Goal: Transaction & Acquisition: Purchase product/service

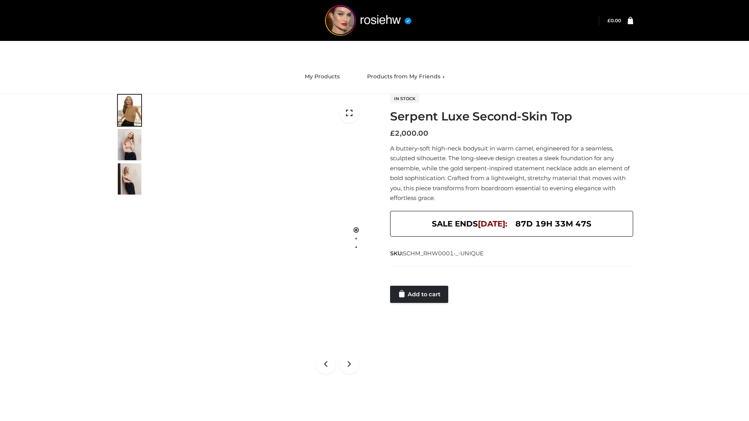
click at [420, 294] on link "Add to cart" at bounding box center [419, 294] width 58 height 17
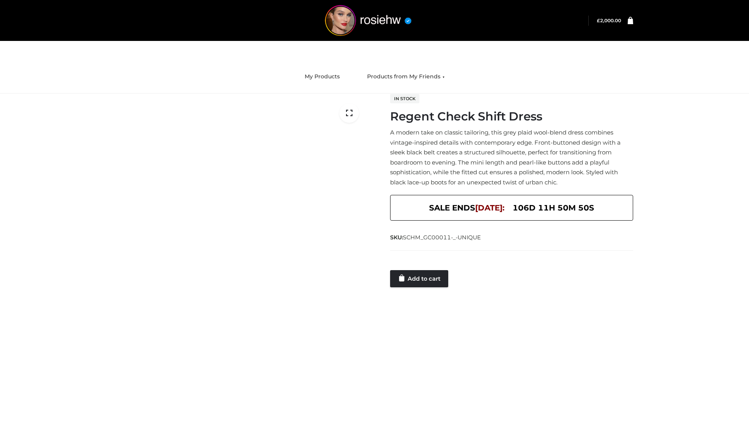
click at [420, 278] on link "Add to cart" at bounding box center [419, 278] width 58 height 17
